Goal: Complete application form: Complete application form

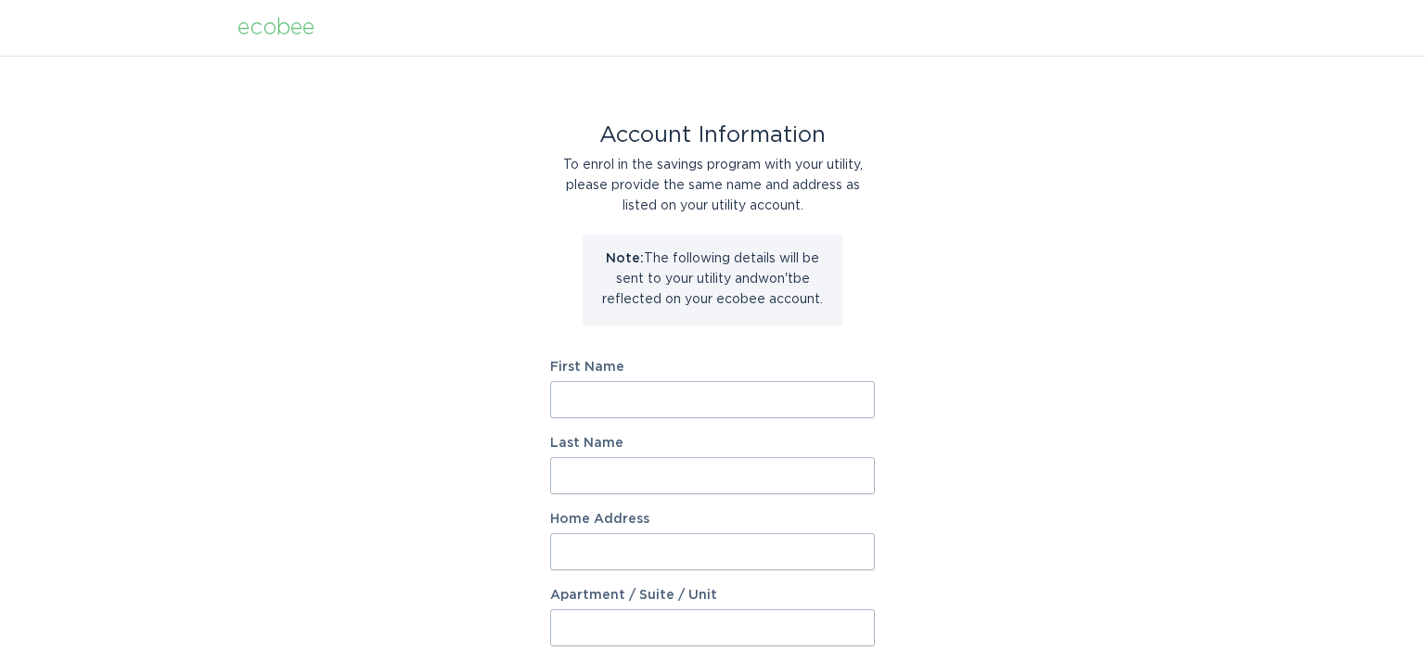
click at [621, 395] on input "First Name" at bounding box center [712, 399] width 325 height 37
type input "[PERSON_NAME]"
click at [596, 556] on input "Home Address" at bounding box center [712, 551] width 325 height 37
type input "[STREET_ADDRESS]"
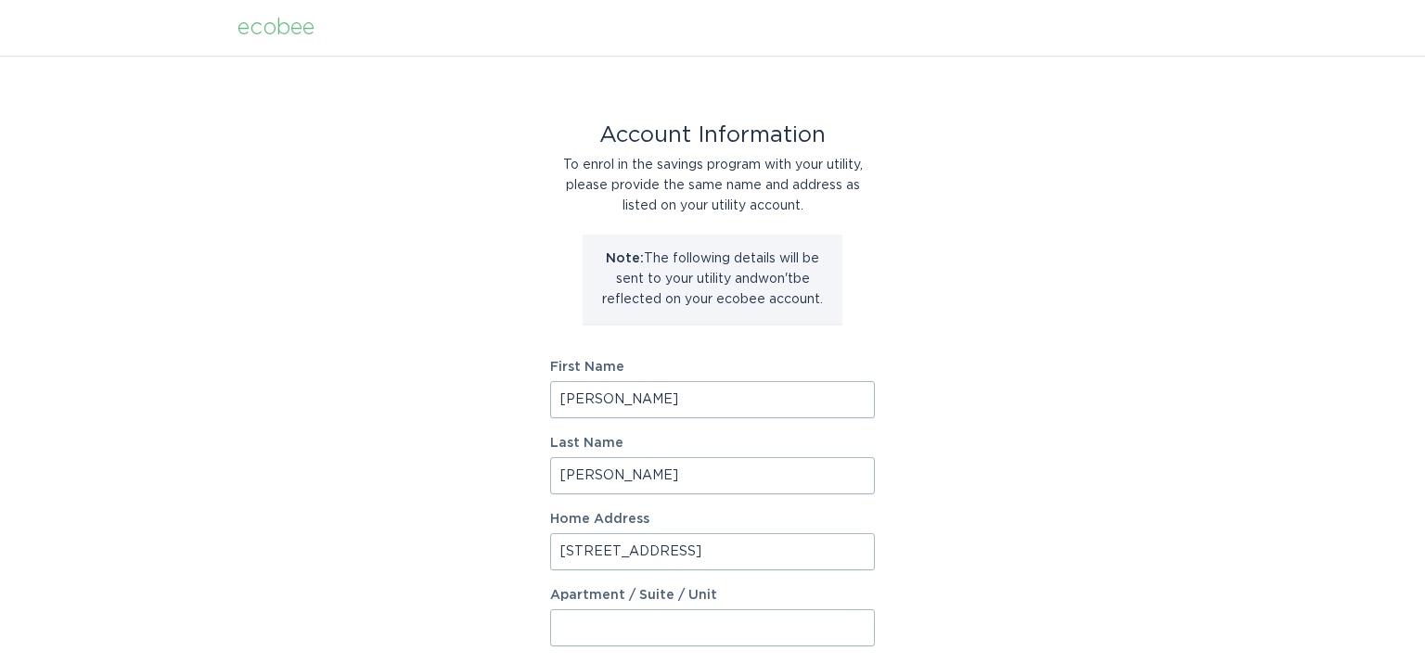
scroll to position [372, 0]
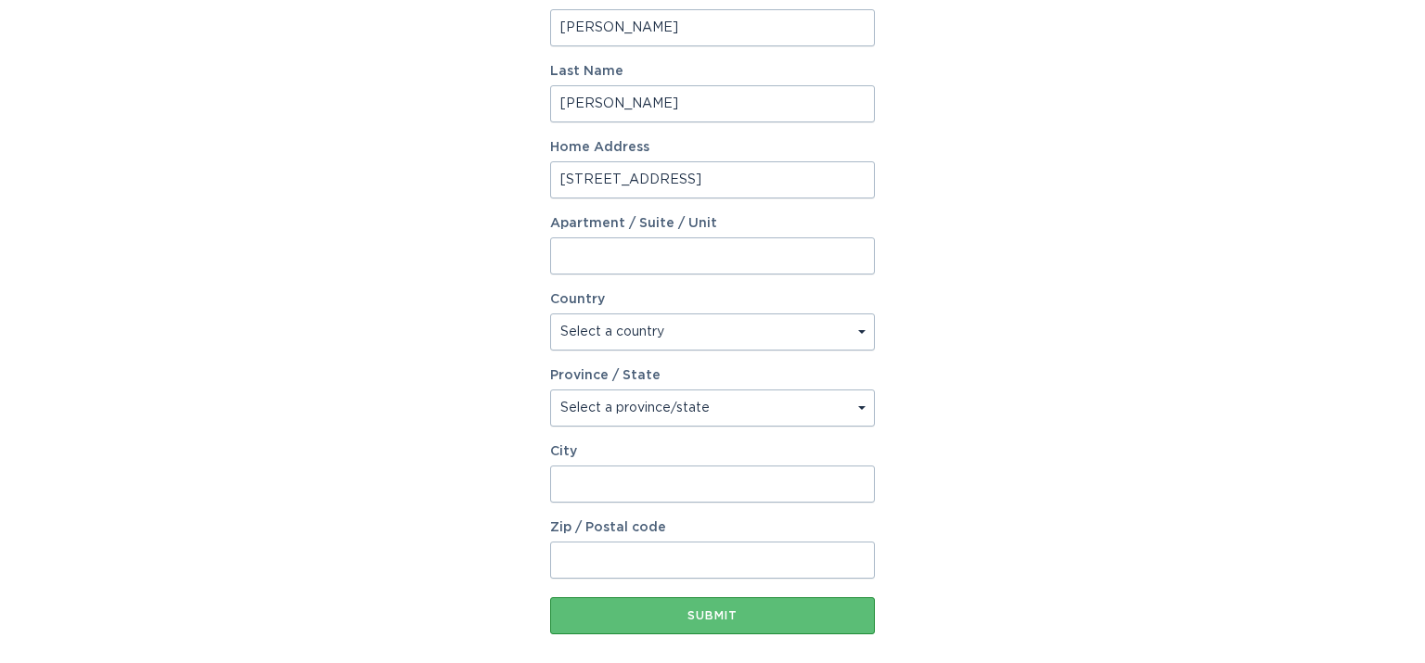
select select "US"
select select "MN"
type input "Belle Plaine"
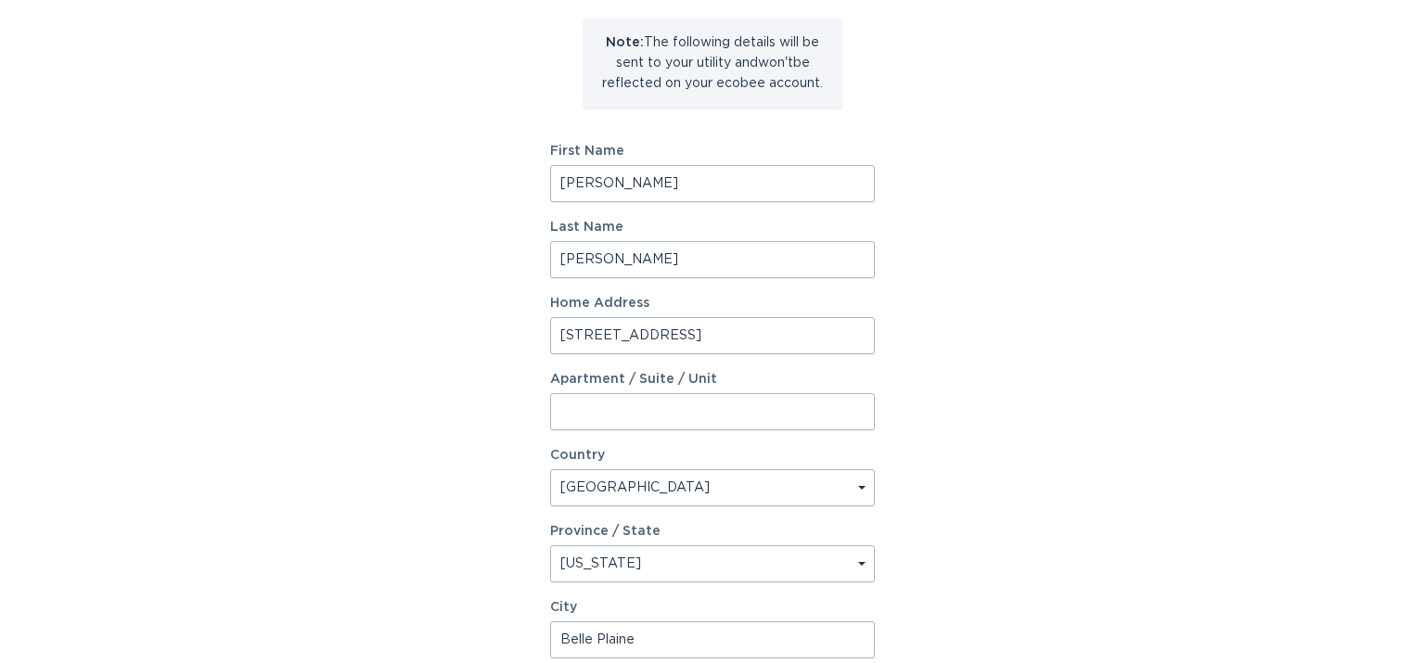
scroll to position [465, 0]
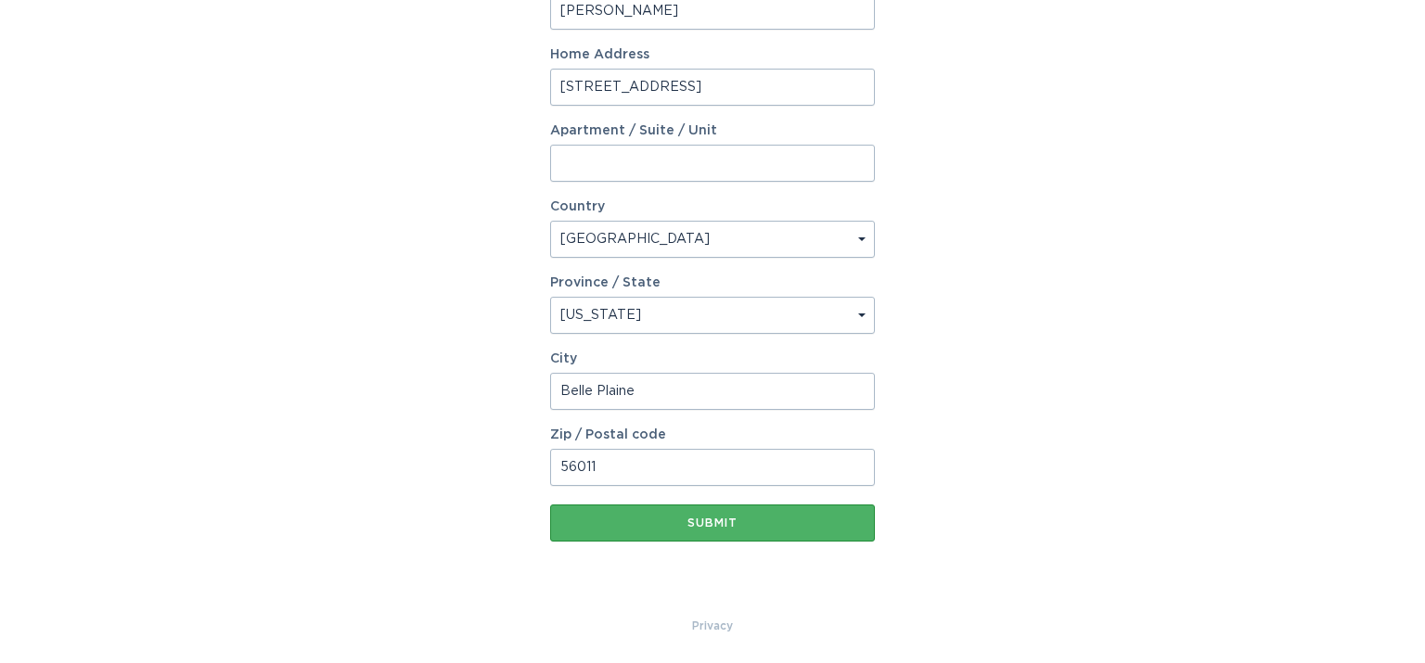
type input "56011"
click at [683, 522] on div "Submit" at bounding box center [712, 523] width 306 height 11
